Goal: Information Seeking & Learning: Understand process/instructions

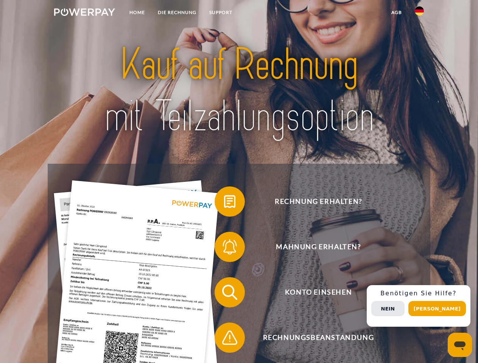
click at [84, 13] on img at bounding box center [84, 12] width 61 height 8
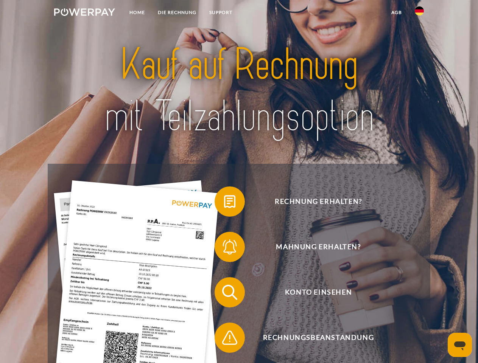
click at [420, 13] on img at bounding box center [419, 10] width 9 height 9
click at [396, 12] on link "agb" at bounding box center [396, 13] width 23 height 14
click at [224, 203] on span at bounding box center [219, 202] width 38 height 38
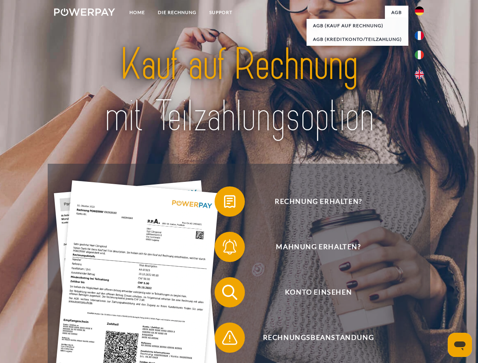
click at [224, 249] on span at bounding box center [219, 247] width 38 height 38
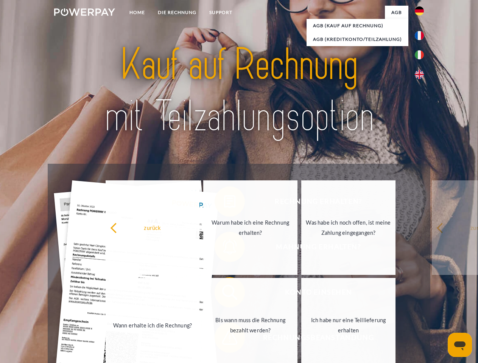
click at [224, 294] on link "Bis wann muss die Rechnung bezahlt werden?" at bounding box center [250, 325] width 94 height 95
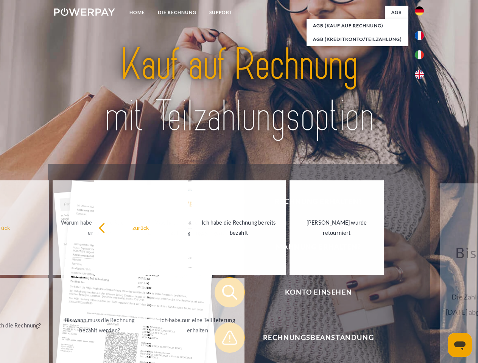
click at [224, 340] on span at bounding box center [219, 338] width 38 height 38
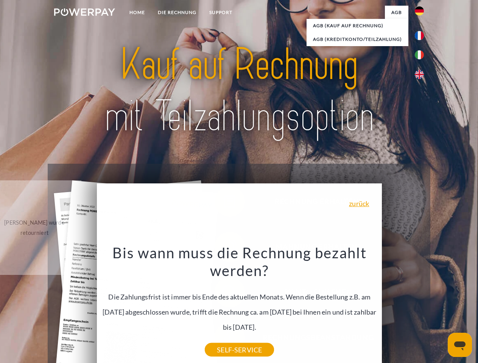
click at [421, 306] on div "Rechnung erhalten? Mahnung erhalten? Konto einsehen" at bounding box center [239, 315] width 382 height 303
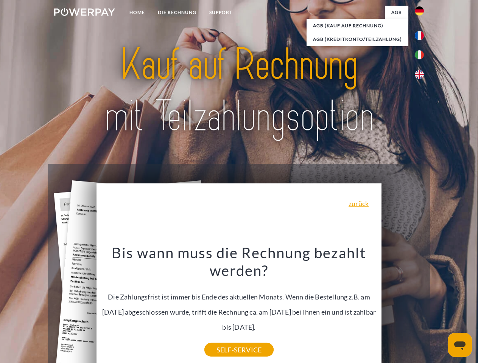
click at [403, 308] on span "Konto einsehen" at bounding box center [319, 293] width 186 height 30
click at [440, 309] on header "Home DIE RECHNUNG SUPPORT" at bounding box center [239, 261] width 478 height 523
